Goal: Transaction & Acquisition: Purchase product/service

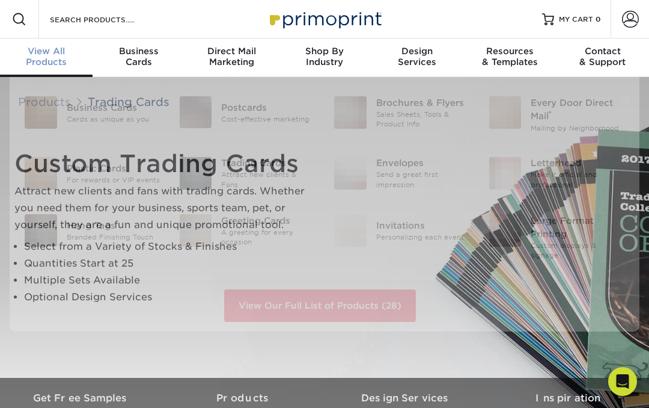
click at [56, 53] on span "View All" at bounding box center [46, 51] width 93 height 11
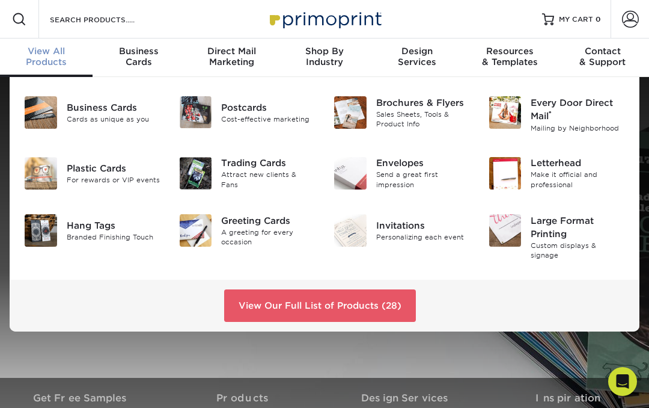
click at [265, 177] on div "Attract new clients & Fans" at bounding box center [268, 180] width 94 height 20
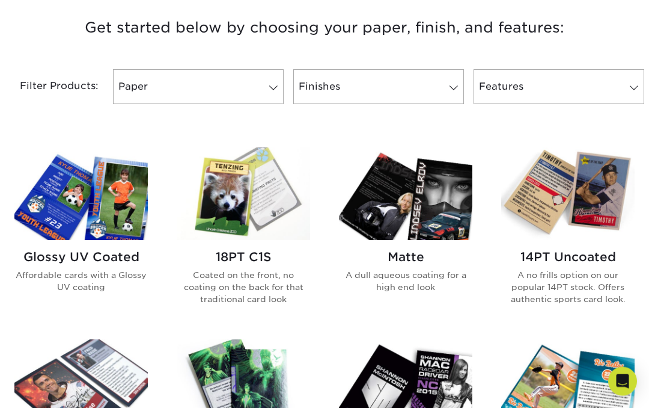
scroll to position [463, 0]
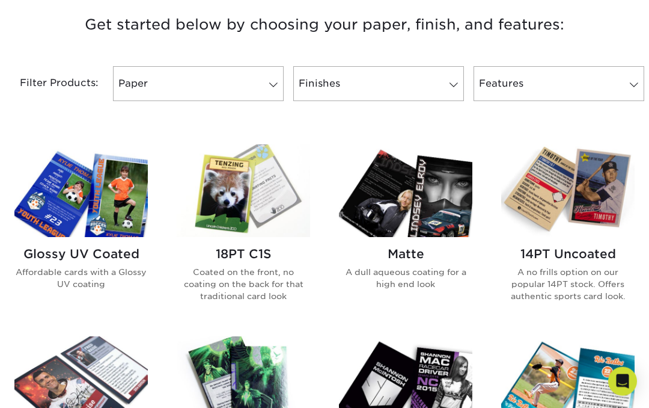
click at [601, 201] on img at bounding box center [567, 191] width 133 height 92
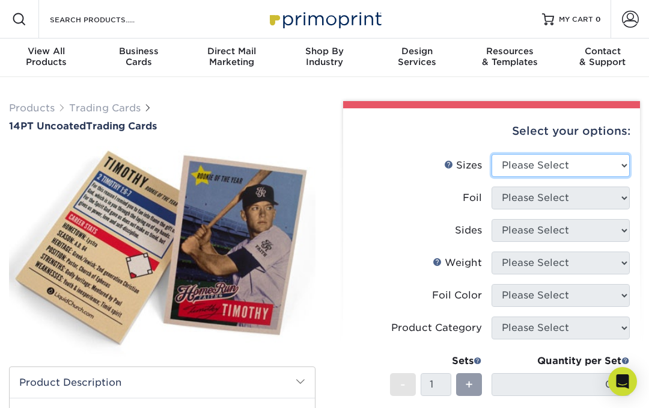
click at [625, 167] on select "Please Select 2.5" x 3.5"" at bounding box center [561, 165] width 138 height 23
select select "2.50x3.50"
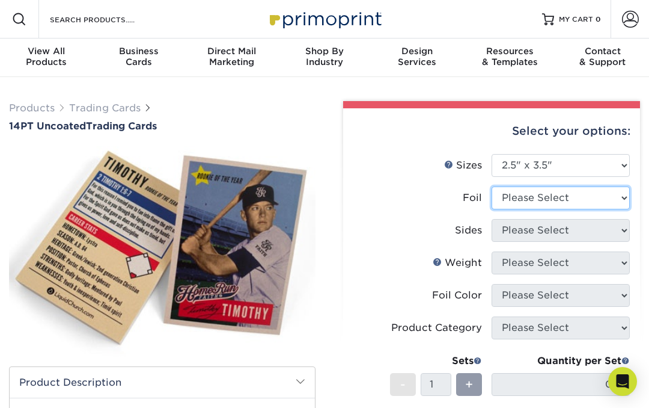
click at [621, 195] on select "Please Select Yes No" at bounding box center [561, 197] width 138 height 23
select select "0"
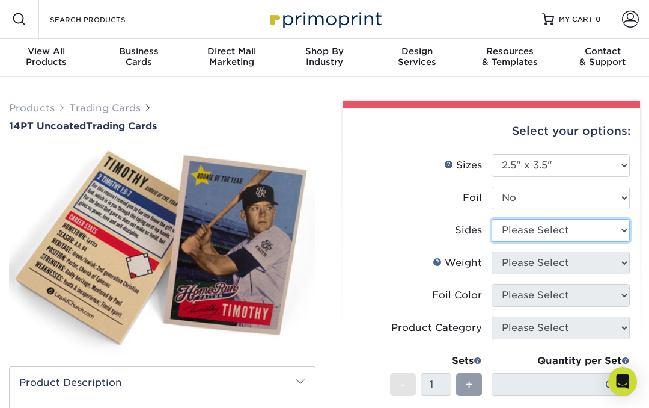
click at [620, 230] on select "Please Select Print Both Sides Print Front Only" at bounding box center [561, 230] width 138 height 23
select select "13abbda7-1d64-4f25-8bb2-c179b224825d"
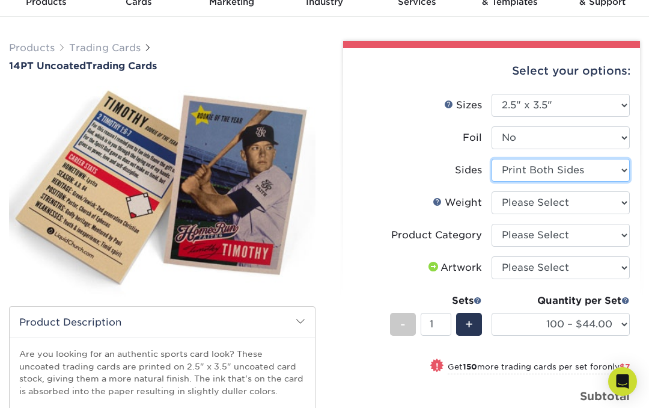
scroll to position [57, 0]
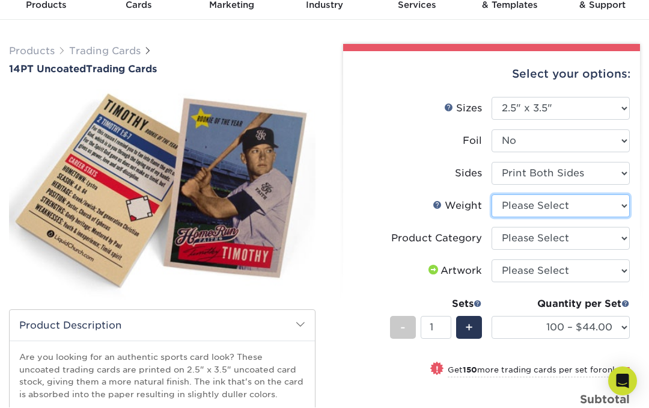
click at [623, 207] on select "Please Select 14PT Uncoated" at bounding box center [561, 206] width 138 height 23
select select "14PT Uncoated"
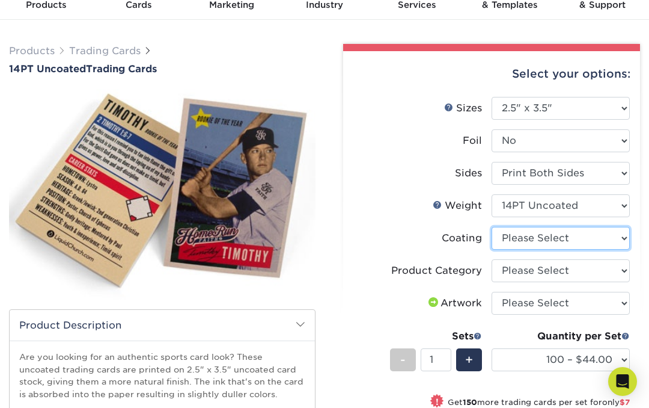
click at [620, 239] on select at bounding box center [561, 238] width 138 height 23
select select "3e7618de-abca-4bda-9f97-8b9129e913d8"
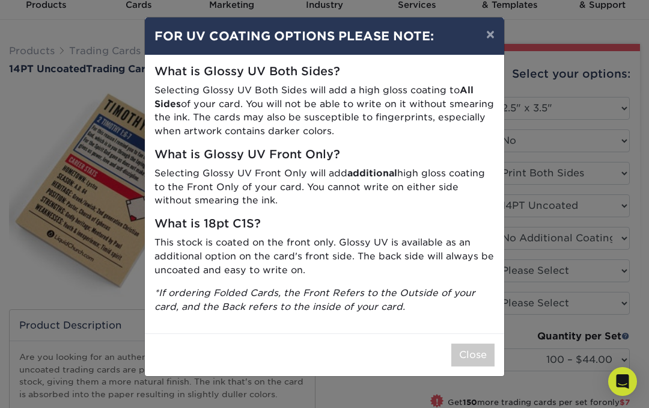
click at [481, 349] on button "Close" at bounding box center [472, 354] width 43 height 23
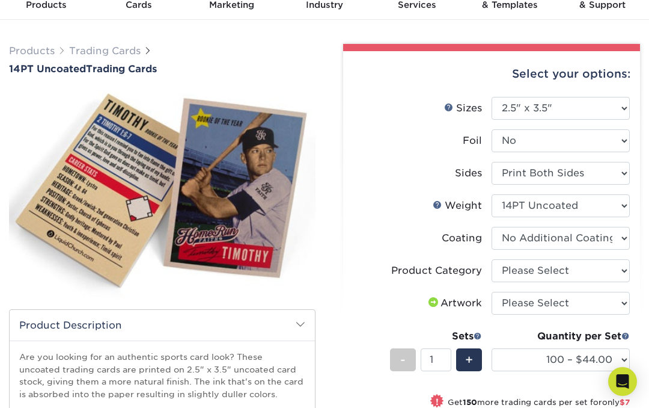
click at [625, 269] on select "Please Select Trading Cards" at bounding box center [561, 270] width 138 height 23
select select "c2f9bce9-36c2-409d-b101-c29d9d031e18"
click at [617, 303] on select "Please Select I will upload files I need a design - $100" at bounding box center [561, 303] width 138 height 23
select select "upload"
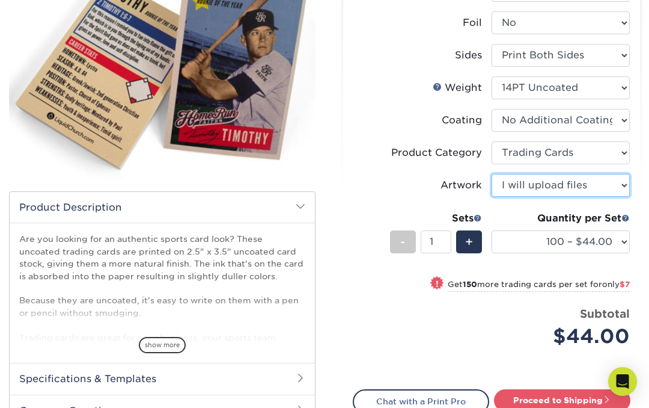
scroll to position [174, 0]
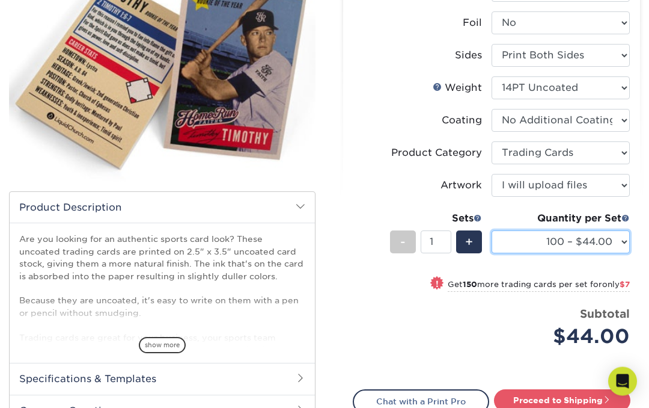
click at [620, 243] on select "100 – $44.00 250 – $51.00 500 – $54.00 1000 – $78.00 2500 – $148.00 5000 – $198…" at bounding box center [561, 242] width 138 height 23
select select "500 – $54.00"
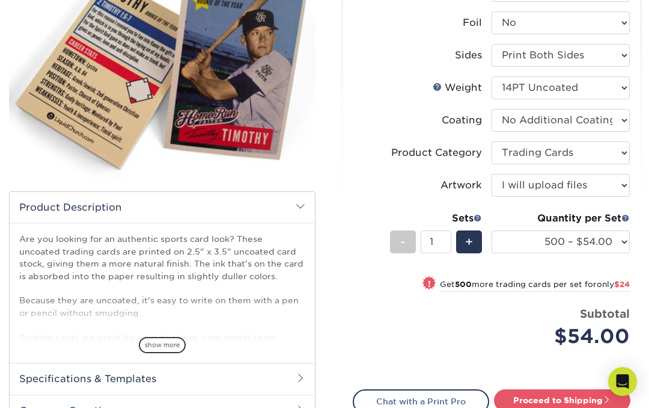
click at [467, 242] on span "+" at bounding box center [469, 242] width 8 height 18
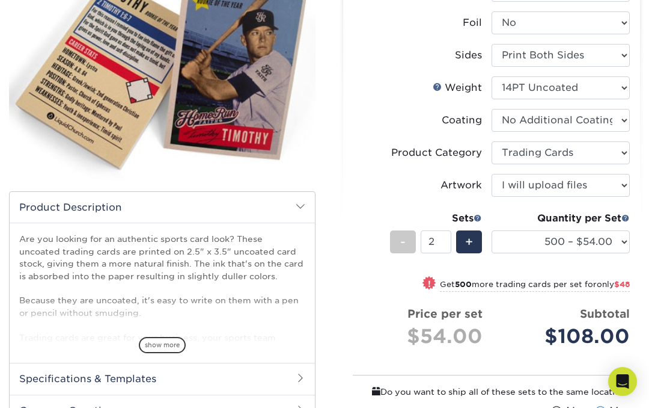
click at [401, 245] on span "-" at bounding box center [402, 242] width 5 height 18
type input "1"
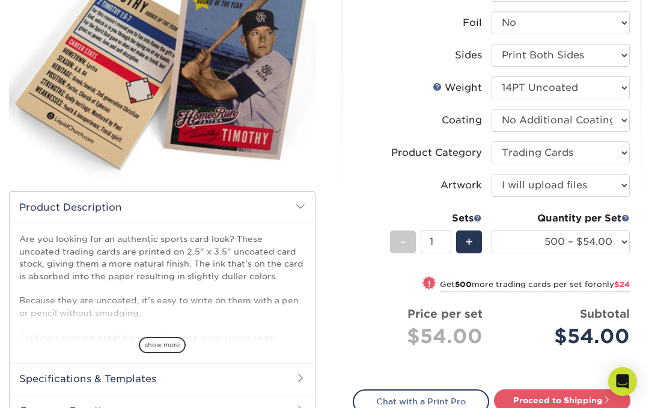
scroll to position [176, 0]
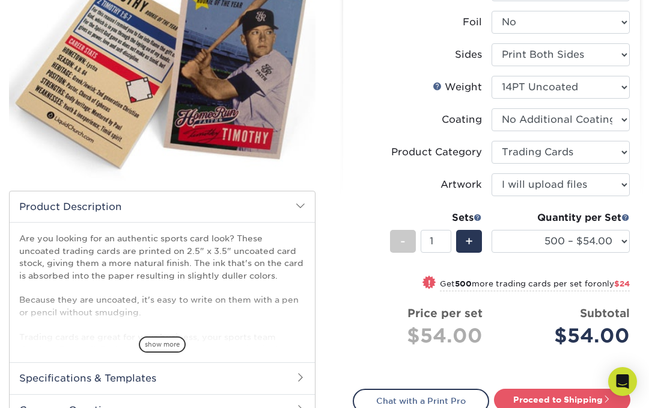
click at [562, 397] on link "Proceed to Shipping" at bounding box center [562, 399] width 136 height 22
type input "Set 1"
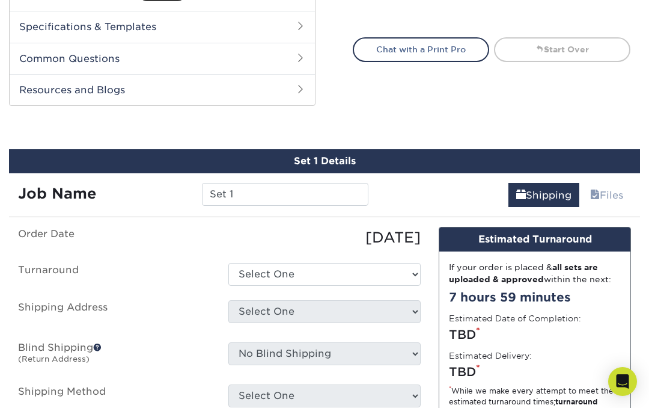
scroll to position [595, 0]
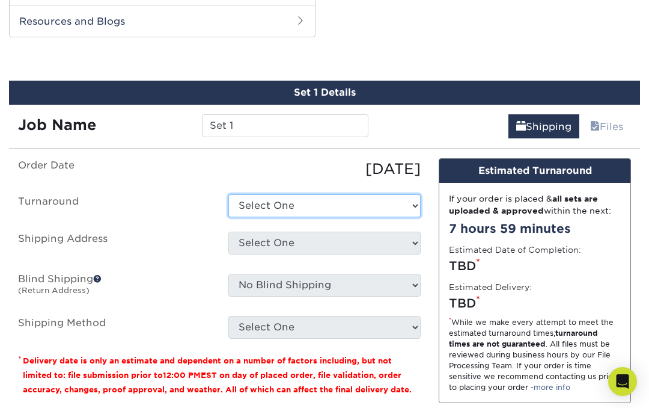
click at [408, 201] on select "Select One 2-4 Business Days 2 Day Next Business Day" at bounding box center [324, 205] width 192 height 23
select select "4fe6641b-d2b5-4b69-b318-eeba48f4ed83"
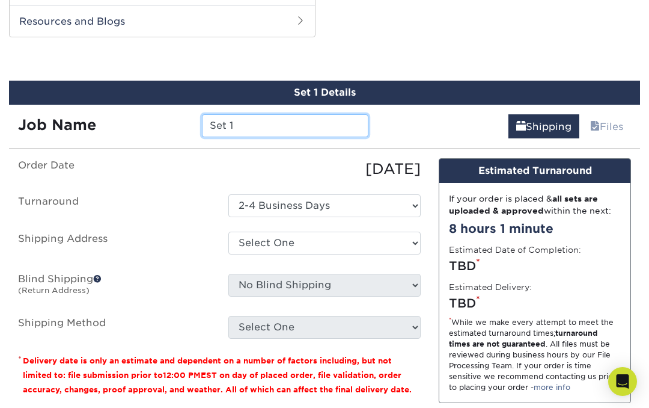
click at [280, 124] on input "Set 1" at bounding box center [285, 125] width 166 height 23
type input "S"
type input "Umpire Santa v.1"
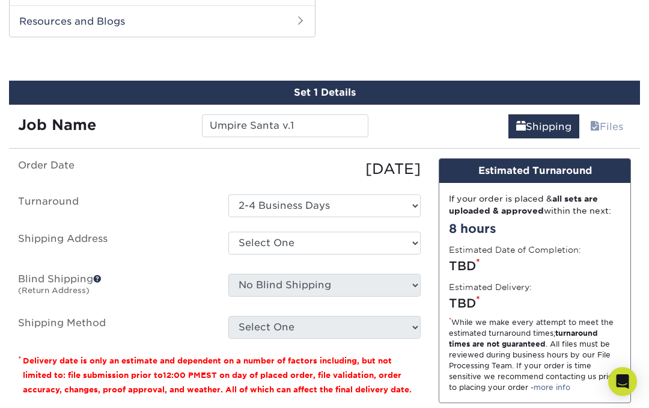
click at [402, 251] on select "Select One + Add New Address - Login" at bounding box center [324, 242] width 192 height 23
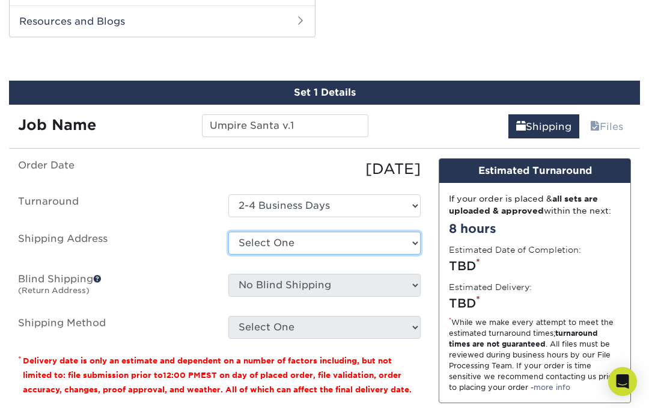
select select "newaddress"
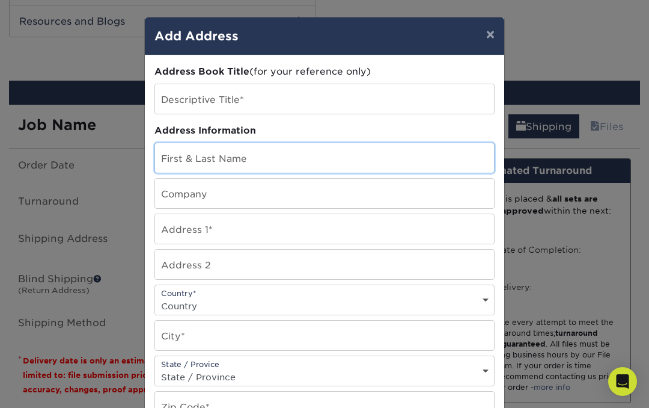
click at [260, 157] on input "text" at bounding box center [324, 157] width 339 height 29
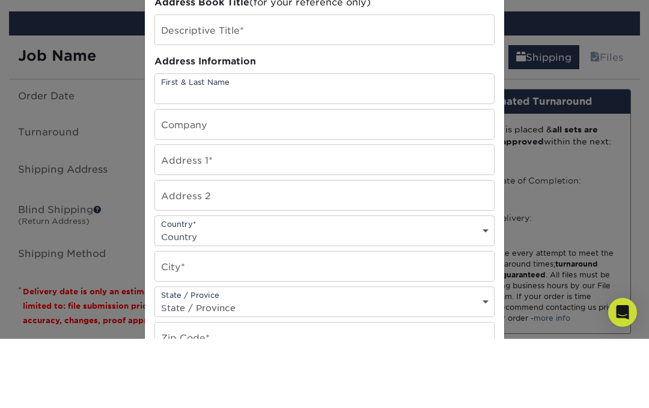
type input "De [PERSON_NAME]"
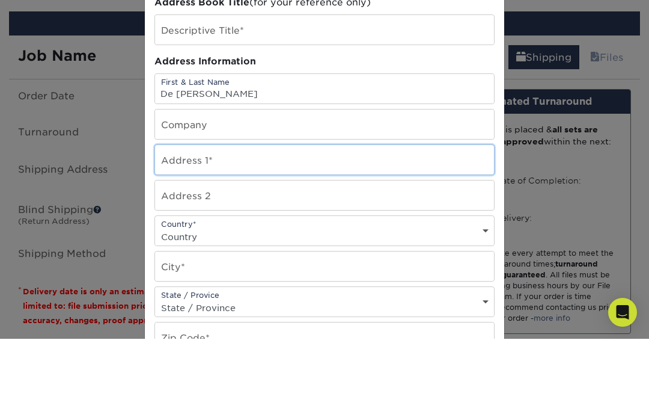
type input "[STREET_ADDRESS]"
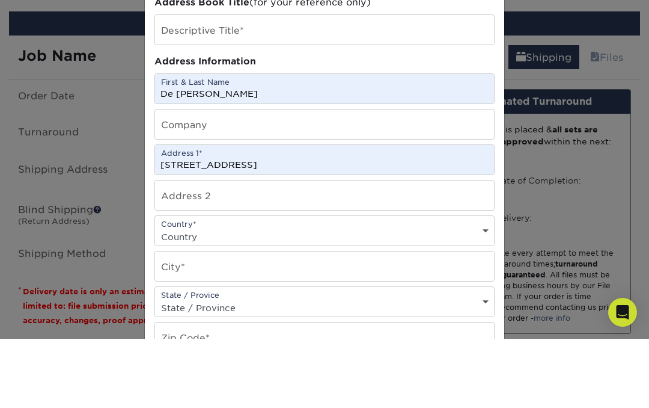
select select "US"
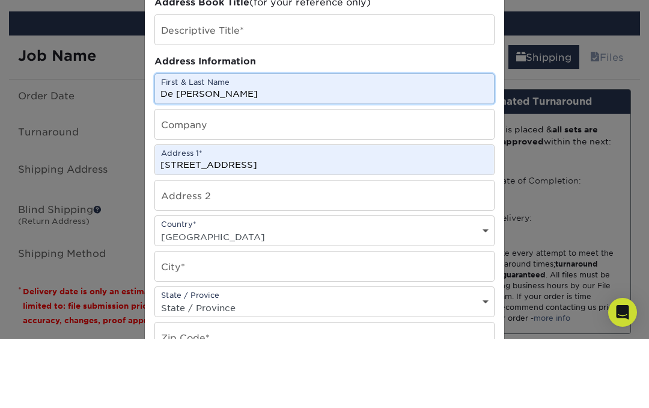
scroll to position [664, 0]
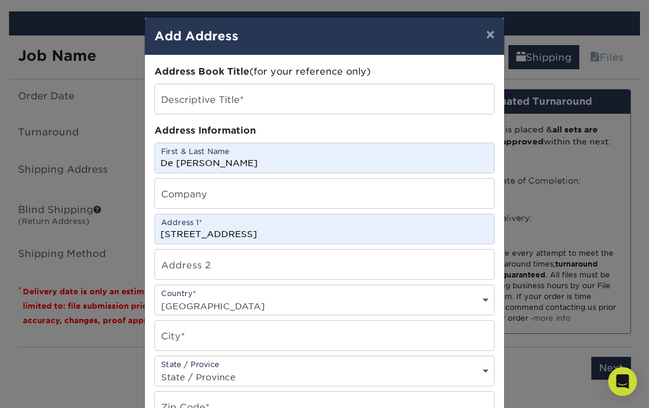
type input "[GEOGRAPHIC_DATA]"
select select "SC"
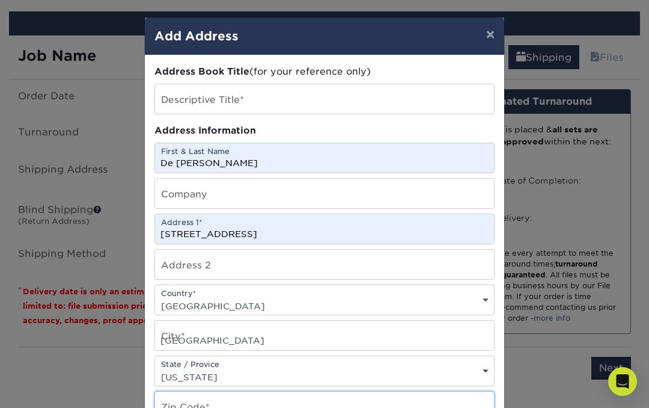
type input "29170"
type input "8038734375"
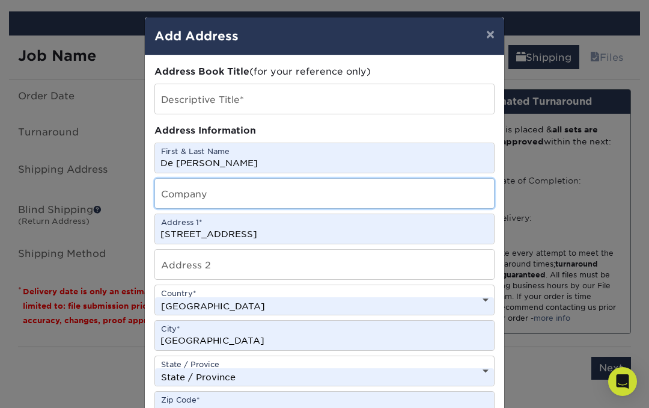
click at [241, 197] on input "text" at bounding box center [324, 193] width 339 height 29
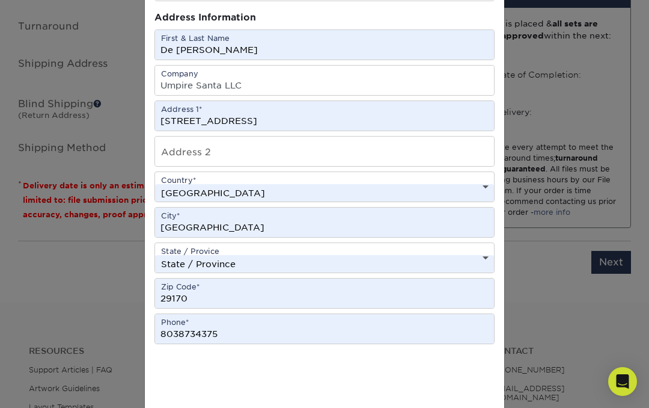
scroll to position [126, 0]
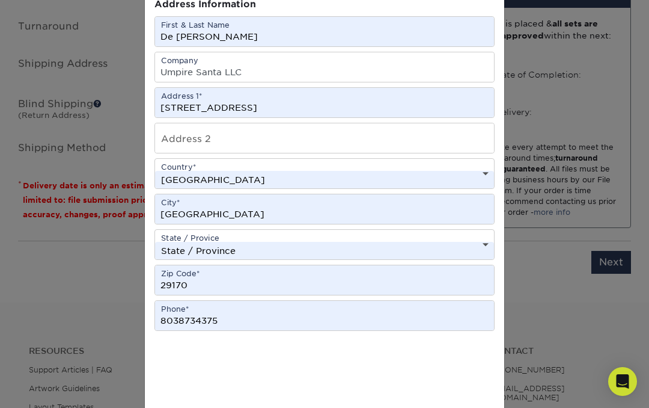
type input "Umpire Santa LLC"
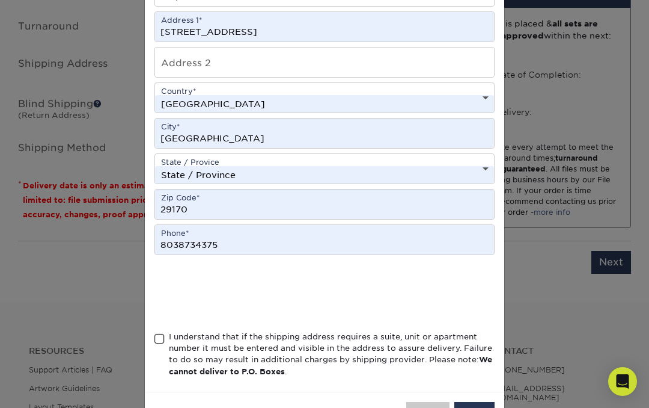
scroll to position [201, 0]
click at [148, 350] on div "Address Book Title (for your reference only) Descriptive Title* Address Informa…" at bounding box center [324, 123] width 359 height 538
click at [163, 345] on span at bounding box center [159, 339] width 10 height 11
click at [0, 0] on input "I understand that if the shipping address requires a suite, unit or apartment n…" at bounding box center [0, 0] width 0 height 0
click at [479, 407] on button "Save" at bounding box center [474, 413] width 40 height 23
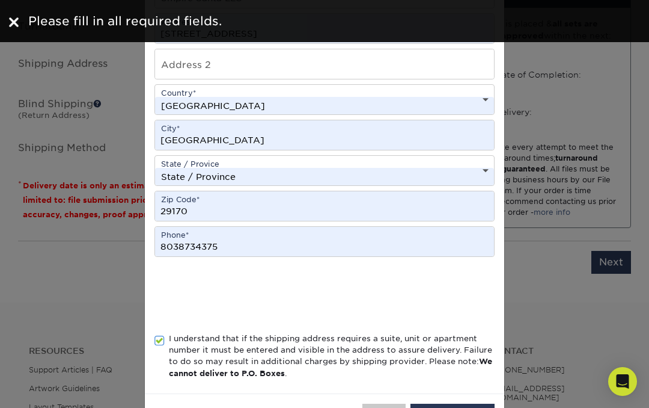
click at [447, 407] on button "Save Address" at bounding box center [453, 414] width 84 height 23
click at [454, 407] on button "Save Address" at bounding box center [453, 414] width 84 height 23
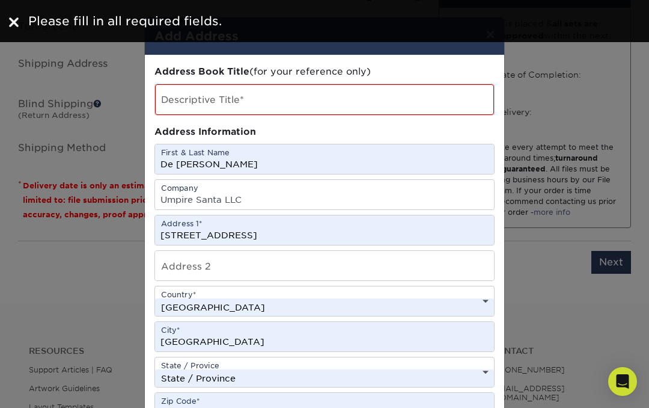
scroll to position [0, 0]
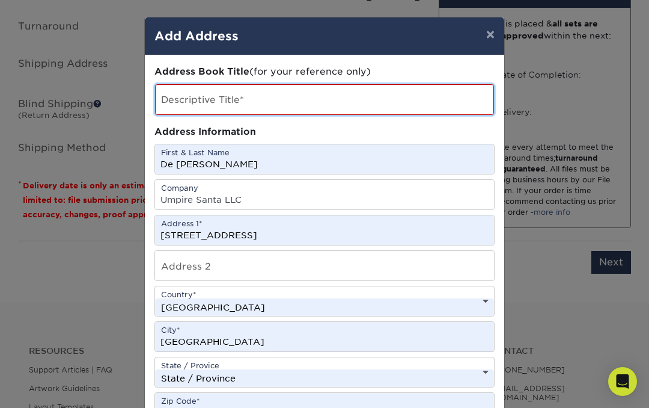
click at [281, 99] on input "text" at bounding box center [324, 99] width 339 height 31
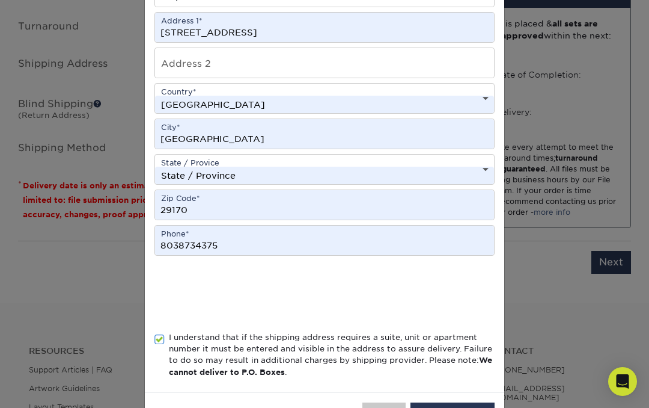
scroll to position [203, 0]
type input "Mine"
click at [462, 407] on button "Save Address" at bounding box center [453, 413] width 84 height 23
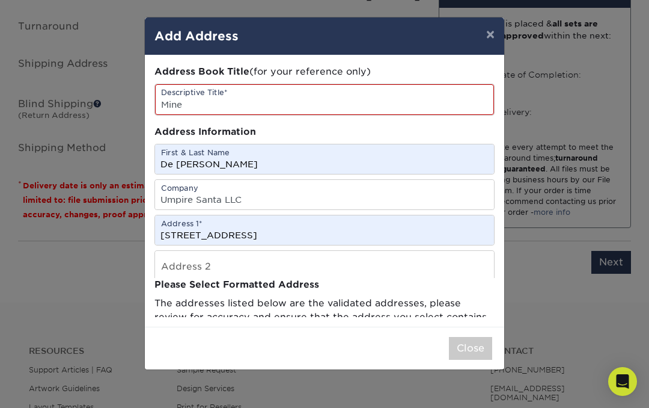
scroll to position [0, 0]
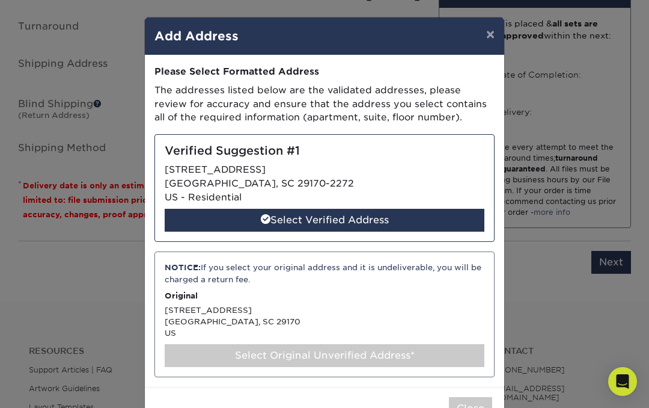
click at [353, 215] on div "Select Verified Address" at bounding box center [325, 220] width 320 height 23
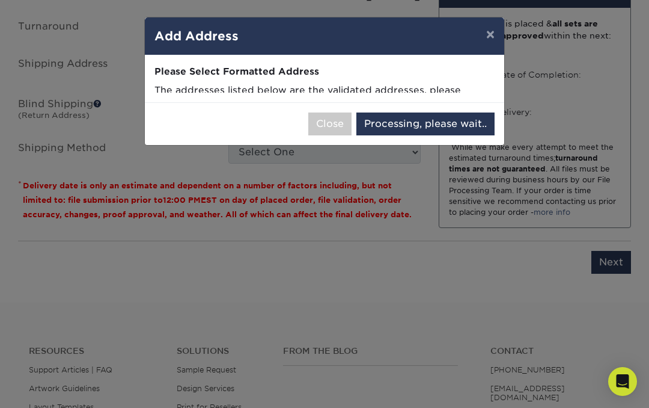
select select "286609"
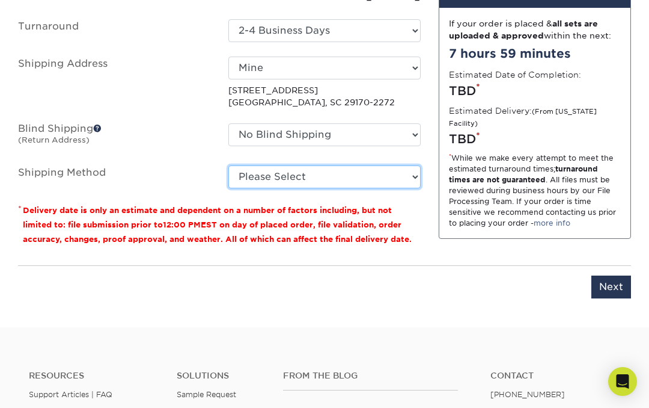
click at [411, 179] on select "Please Select 3 Day Shipping Service (+$18.94) Ground Shipping (+$19.16) 2 Day …" at bounding box center [324, 176] width 192 height 23
select select "12"
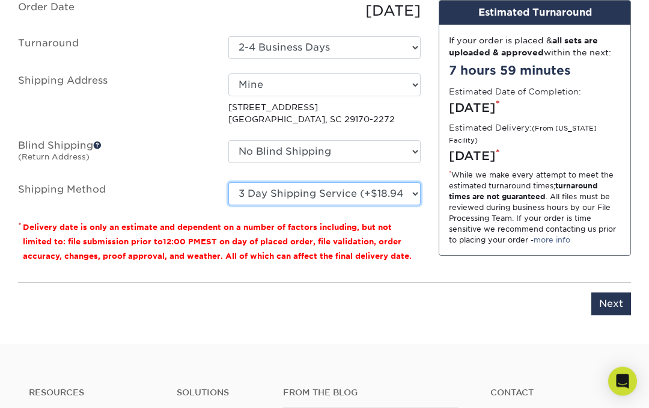
scroll to position [753, 0]
click at [620, 303] on input "Next" at bounding box center [611, 303] width 40 height 23
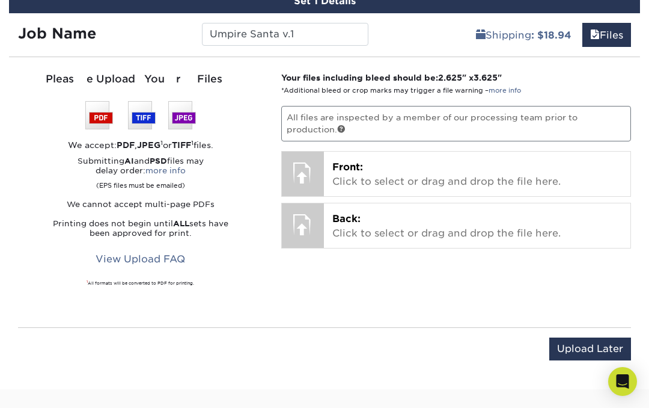
scroll to position [686, 0]
click at [423, 153] on div "Front: Click to select or drag and drop the file here. Choose file" at bounding box center [477, 174] width 307 height 44
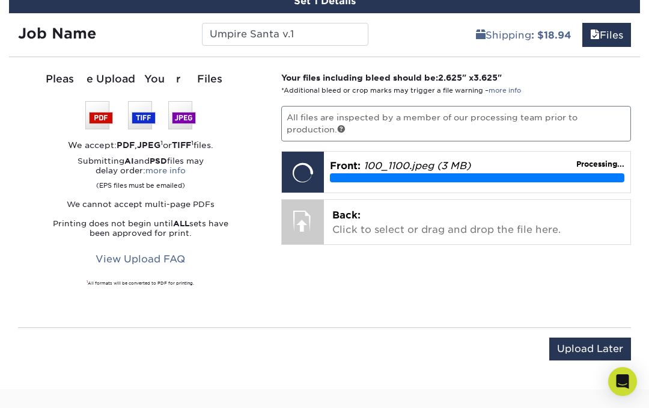
click at [405, 223] on p "Back: Click to select or drag and drop the file here." at bounding box center [477, 222] width 290 height 29
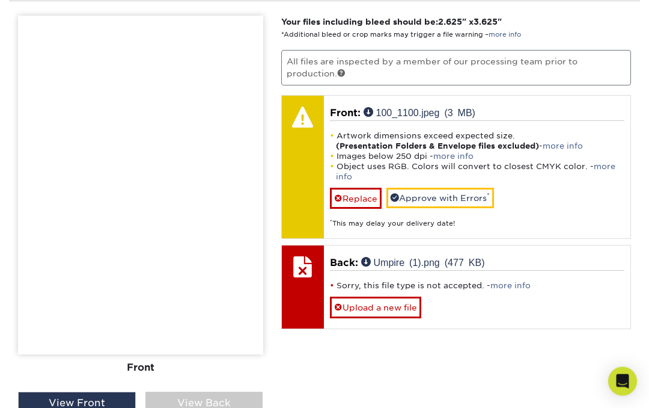
scroll to position [742, 0]
click at [100, 397] on div "View Front" at bounding box center [77, 402] width 118 height 23
click at [230, 407] on div "View Back" at bounding box center [204, 402] width 118 height 23
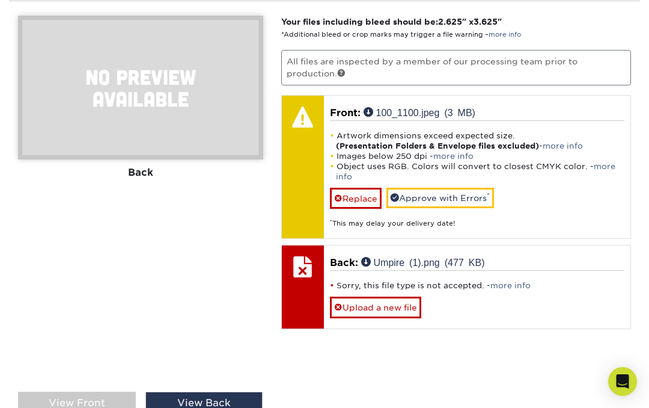
click at [112, 407] on div "View Front" at bounding box center [77, 402] width 118 height 23
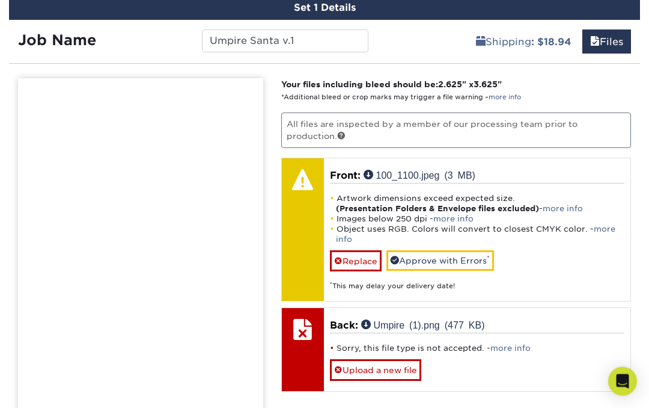
scroll to position [680, 0]
click at [359, 257] on link "Replace" at bounding box center [356, 260] width 52 height 21
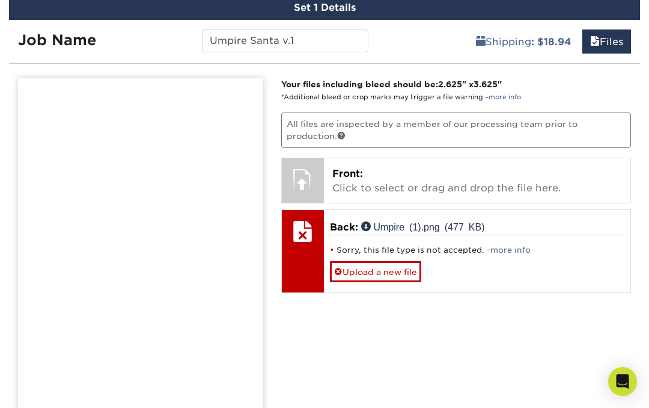
click at [392, 268] on link "Upload a new file" at bounding box center [375, 271] width 91 height 21
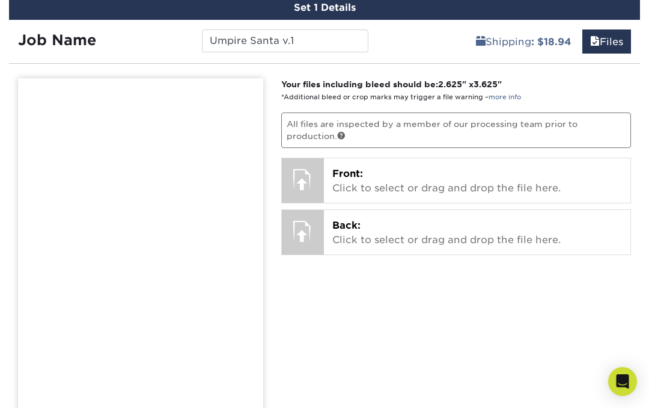
click at [432, 189] on p "Front: Click to select or drag and drop the file here." at bounding box center [477, 180] width 290 height 29
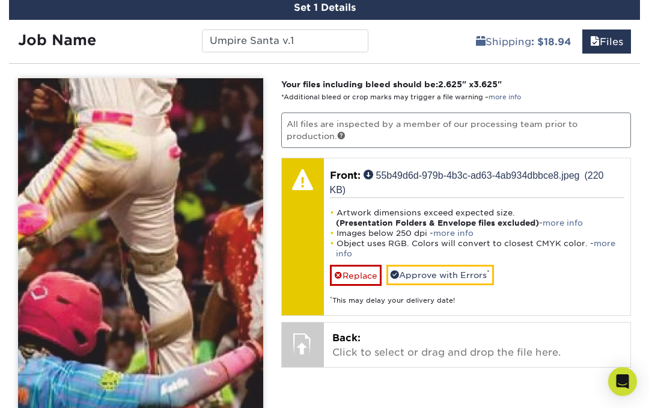
click at [364, 274] on link "Replace" at bounding box center [356, 274] width 52 height 21
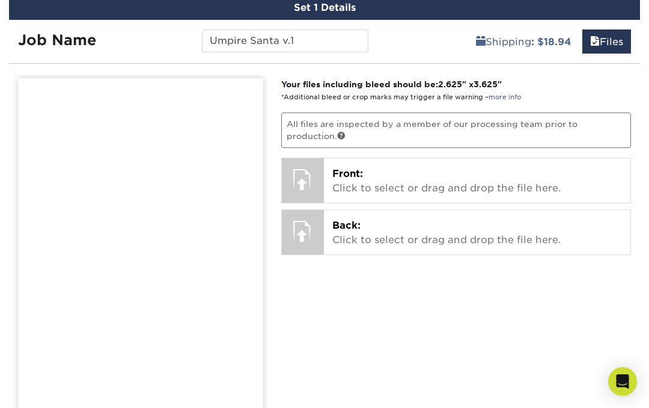
click at [442, 174] on p "Front: Click to select or drag and drop the file here." at bounding box center [477, 180] width 290 height 29
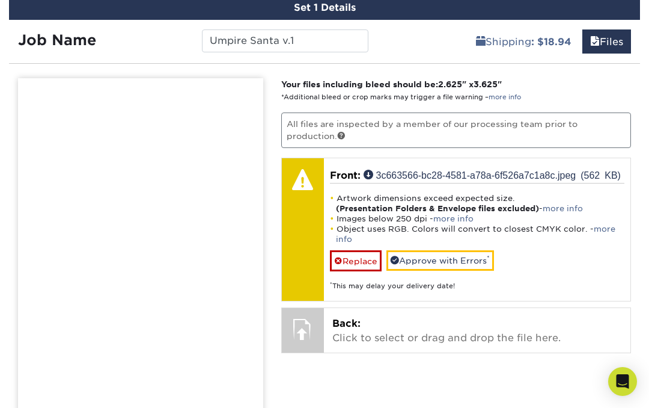
click at [358, 263] on link "Replace" at bounding box center [356, 260] width 52 height 21
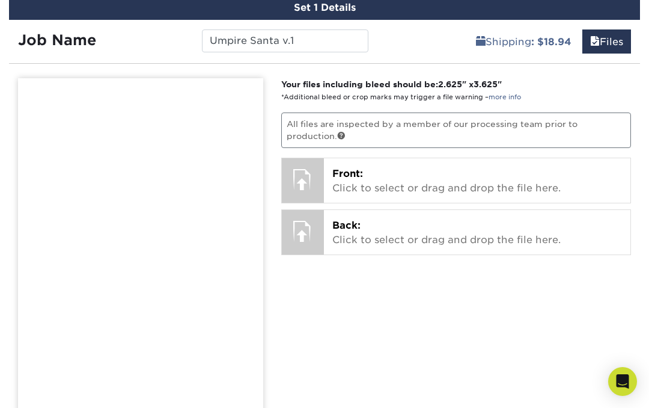
click at [475, 183] on p "Front: Click to select or drag and drop the file here." at bounding box center [477, 180] width 290 height 29
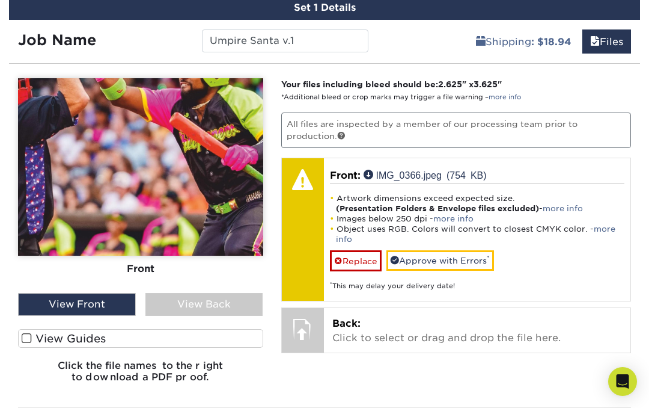
click at [364, 257] on link "Replace" at bounding box center [356, 260] width 52 height 21
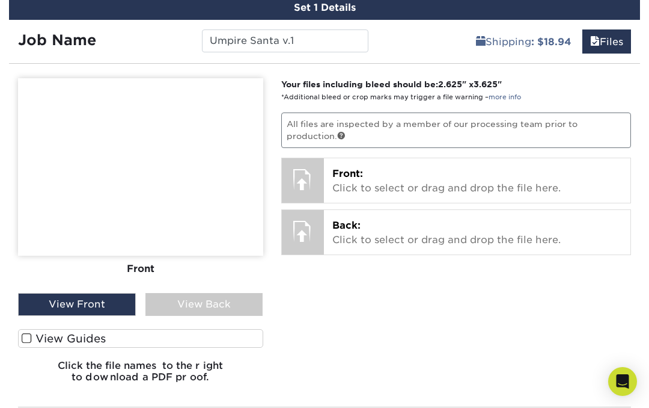
click at [398, 175] on p "Front: Click to select or drag and drop the file here." at bounding box center [477, 180] width 290 height 29
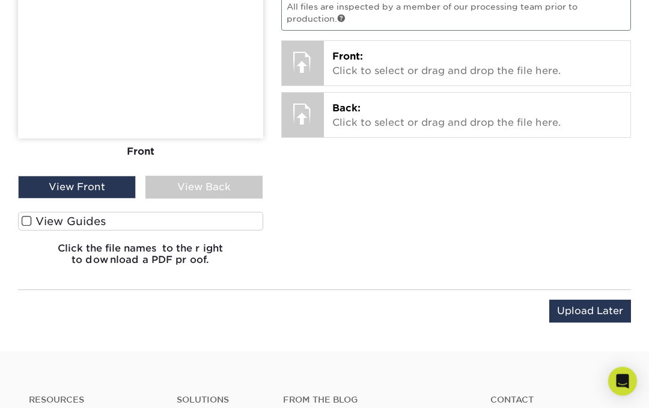
scroll to position [797, 0]
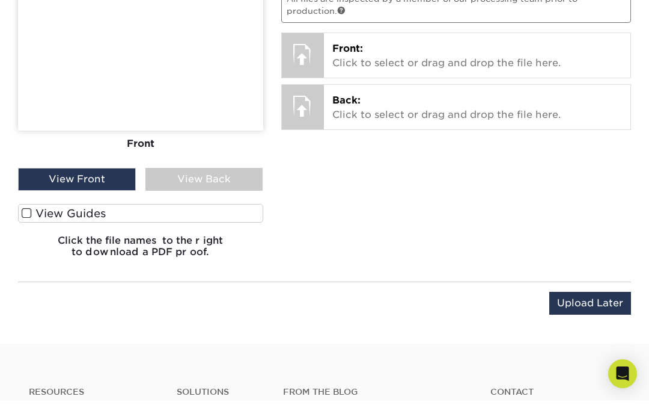
click at [591, 302] on input "Upload Later" at bounding box center [590, 310] width 82 height 23
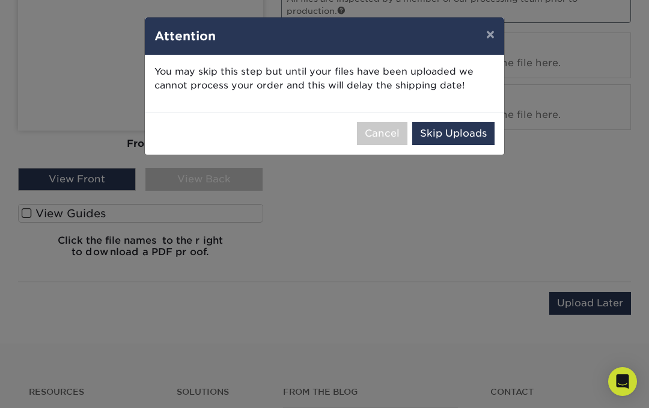
click at [386, 133] on button "Cancel" at bounding box center [382, 133] width 50 height 23
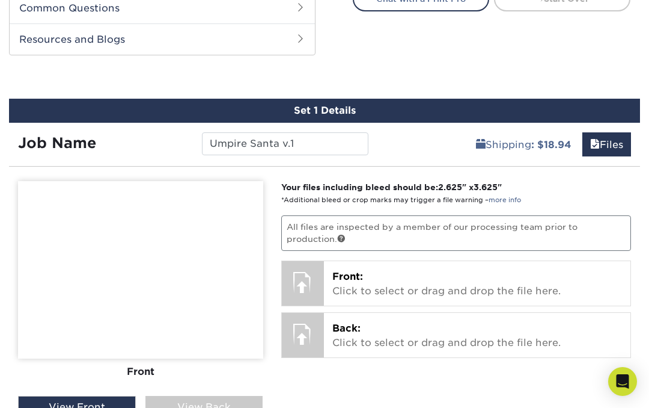
scroll to position [575, 0]
